Goal: Task Accomplishment & Management: Complete application form

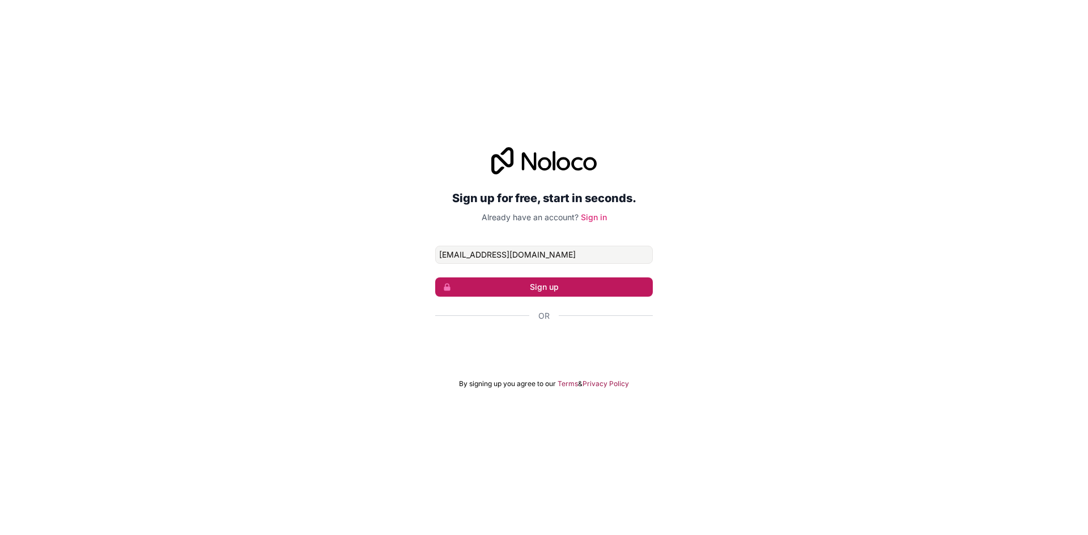
type input "[EMAIL_ADDRESS][DOMAIN_NAME]"
click at [512, 288] on button "Sign up" at bounding box center [544, 287] width 218 height 19
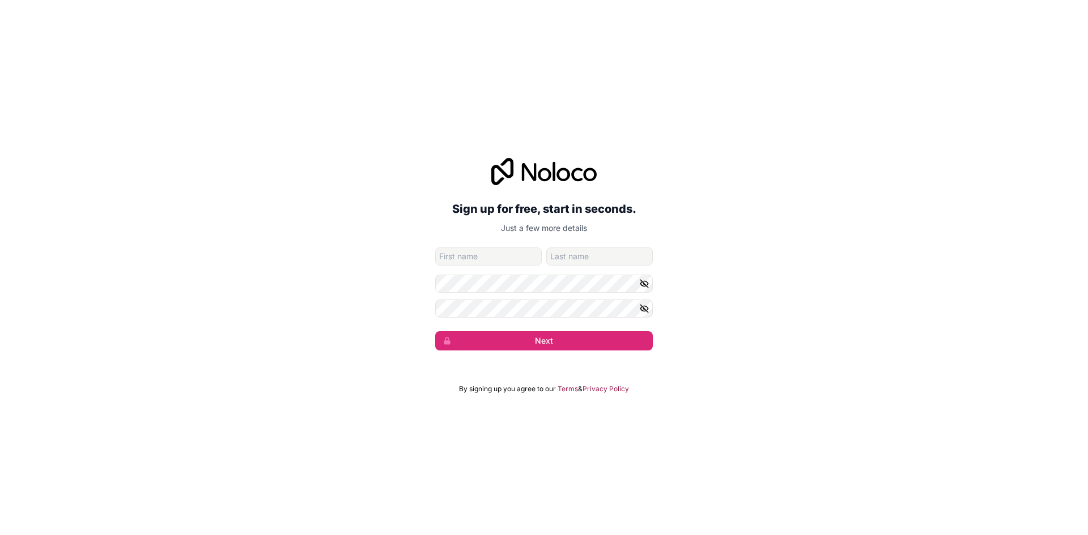
type input "l"
type input "[PERSON_NAME]"
click at [577, 258] on input "family-name" at bounding box center [599, 257] width 106 height 18
type input "ONYANGO"
click at [649, 313] on icon "button" at bounding box center [644, 309] width 10 height 10
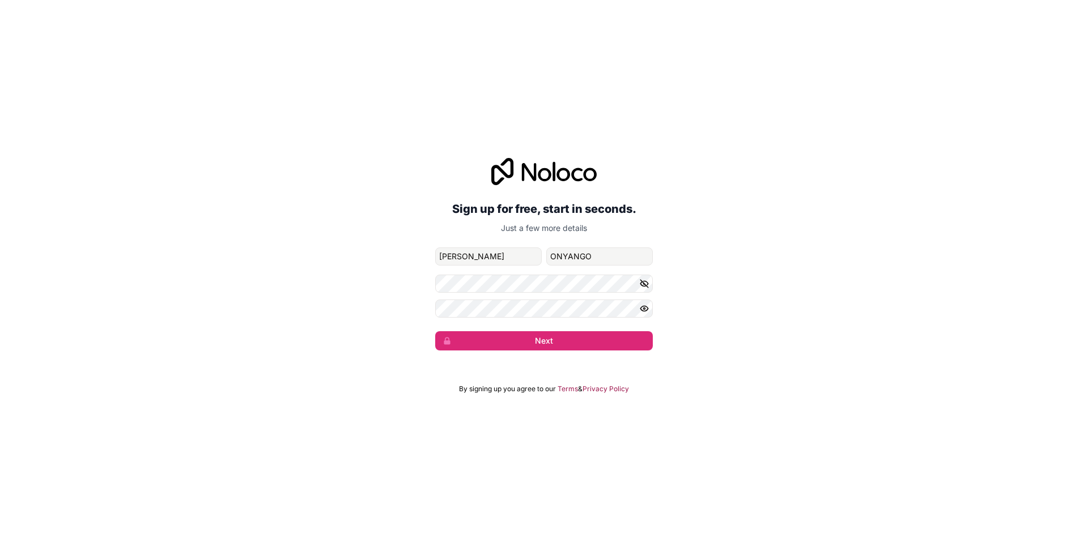
click at [649, 313] on icon "button" at bounding box center [644, 309] width 10 height 10
click at [642, 283] on icon "button" at bounding box center [644, 284] width 10 height 10
click at [599, 346] on button "Next" at bounding box center [544, 340] width 218 height 19
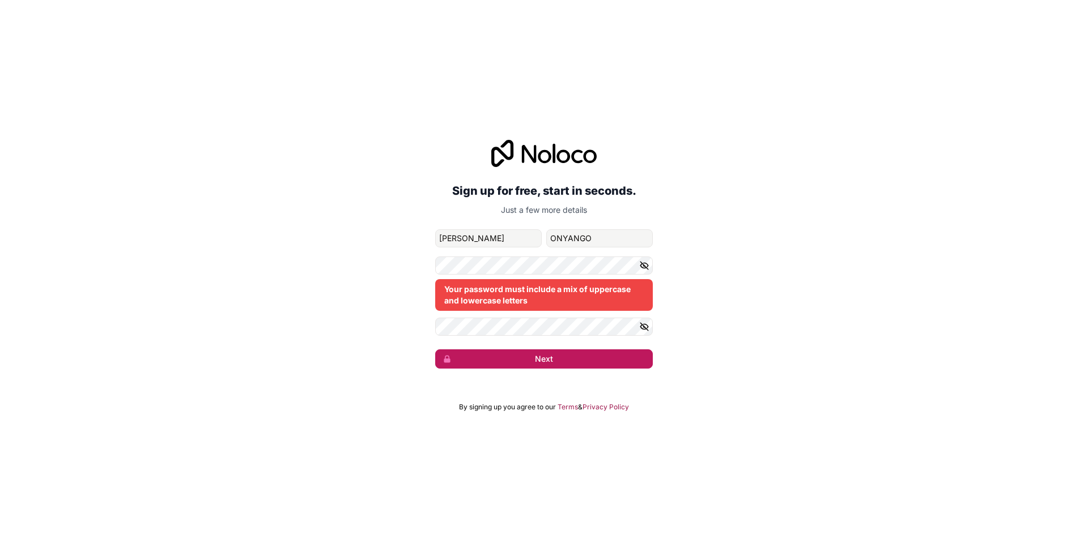
click at [557, 358] on button "Next" at bounding box center [544, 358] width 218 height 19
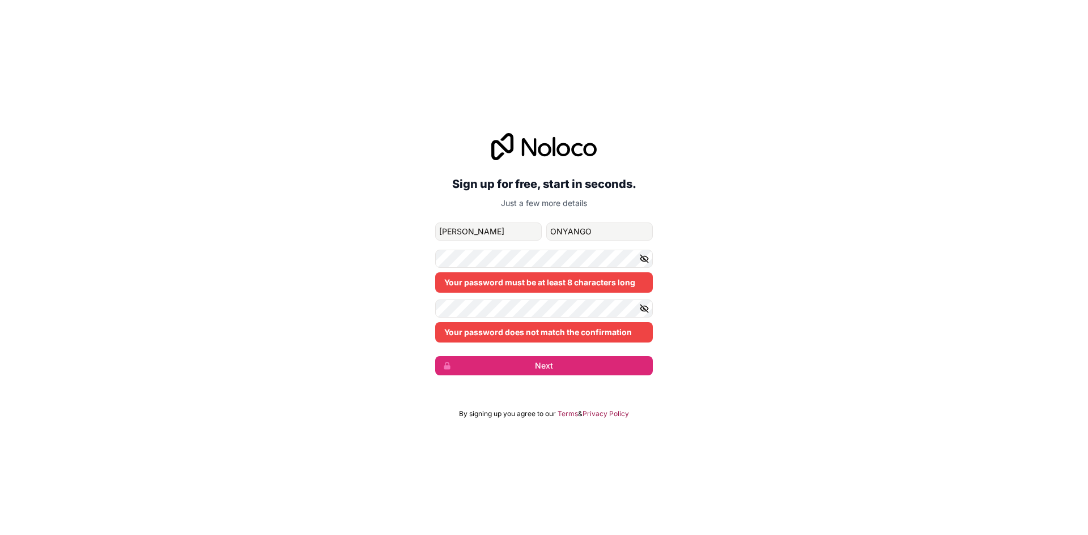
click at [639, 259] on icon "button" at bounding box center [644, 259] width 10 height 10
click at [642, 261] on icon "button" at bounding box center [644, 259] width 10 height 10
click at [643, 310] on icon "button" at bounding box center [644, 309] width 10 height 10
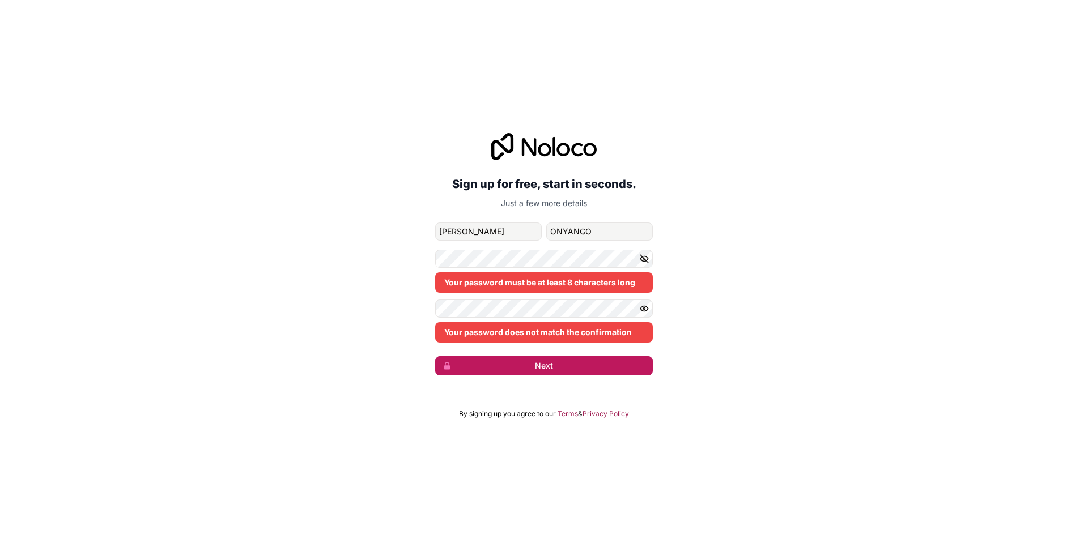
click at [613, 370] on button "Next" at bounding box center [544, 365] width 218 height 19
click at [579, 362] on button "Next" at bounding box center [544, 365] width 218 height 19
click at [643, 261] on icon "button" at bounding box center [644, 258] width 8 height 5
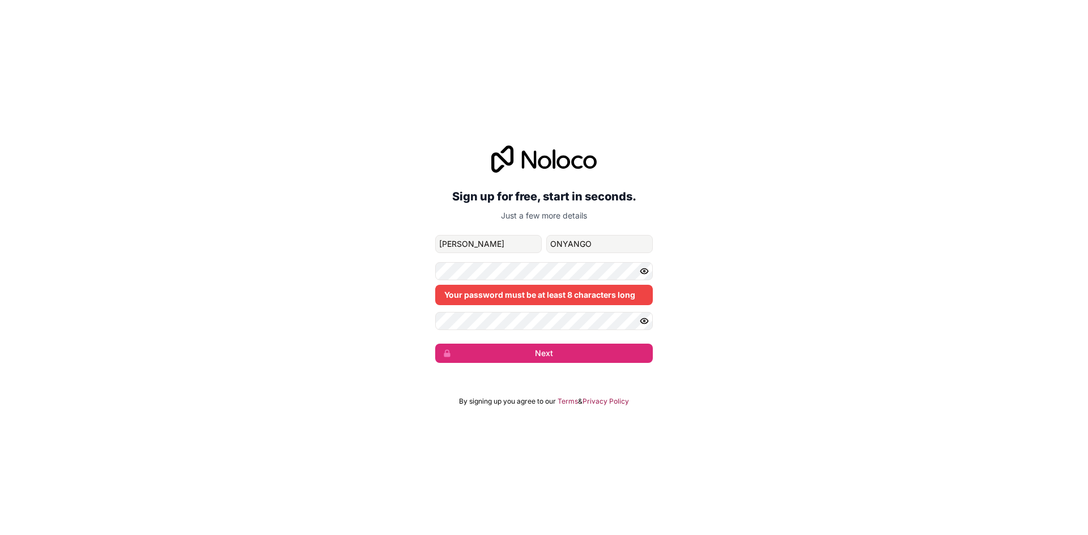
click at [643, 268] on icon "button" at bounding box center [644, 271] width 10 height 10
click at [646, 319] on icon "button" at bounding box center [644, 320] width 8 height 5
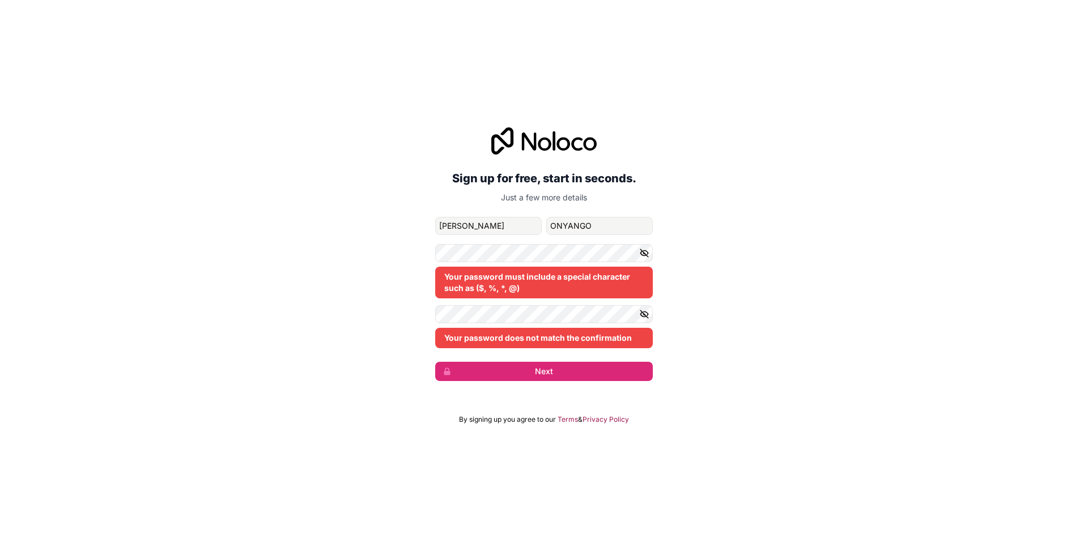
click at [642, 314] on icon "button" at bounding box center [644, 314] width 10 height 10
click at [642, 313] on icon "button" at bounding box center [644, 314] width 10 height 10
click at [643, 253] on icon "button" at bounding box center [644, 253] width 8 height 8
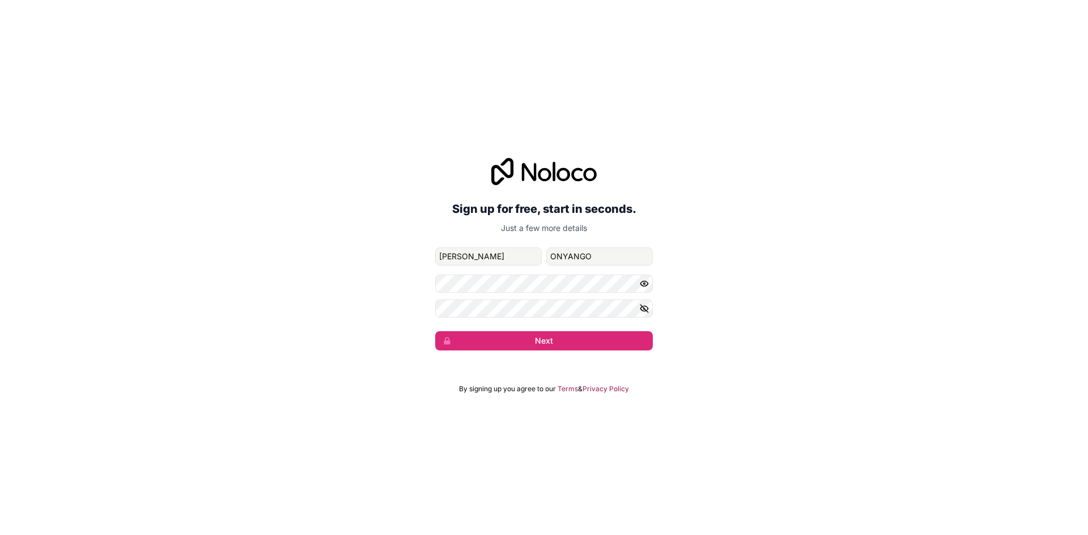
click at [645, 289] on button "button" at bounding box center [646, 284] width 14 height 18
click at [587, 346] on button "Next" at bounding box center [544, 340] width 218 height 19
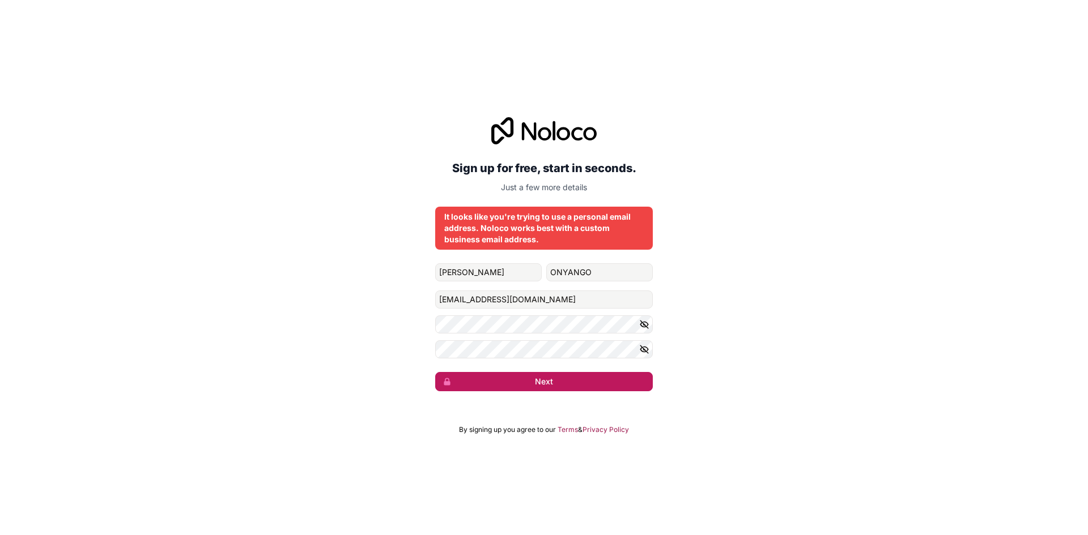
click at [574, 378] on button "Next" at bounding box center [544, 381] width 218 height 19
click at [644, 327] on icon "button" at bounding box center [644, 324] width 10 height 10
click at [645, 347] on icon "button" at bounding box center [644, 349] width 8 height 5
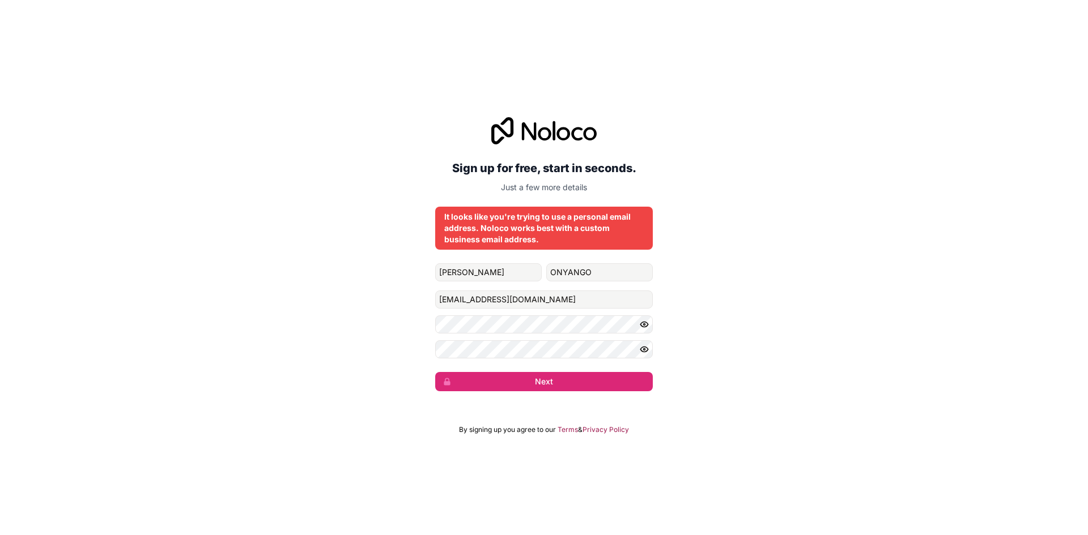
click at [642, 326] on icon "button" at bounding box center [644, 324] width 8 height 5
click at [643, 347] on icon "button" at bounding box center [644, 349] width 8 height 5
click at [647, 352] on icon "button" at bounding box center [644, 350] width 8 height 8
click at [643, 349] on icon "button" at bounding box center [644, 349] width 2 height 2
click at [626, 376] on button "Next" at bounding box center [544, 381] width 218 height 19
